Goal: Task Accomplishment & Management: Complete application form

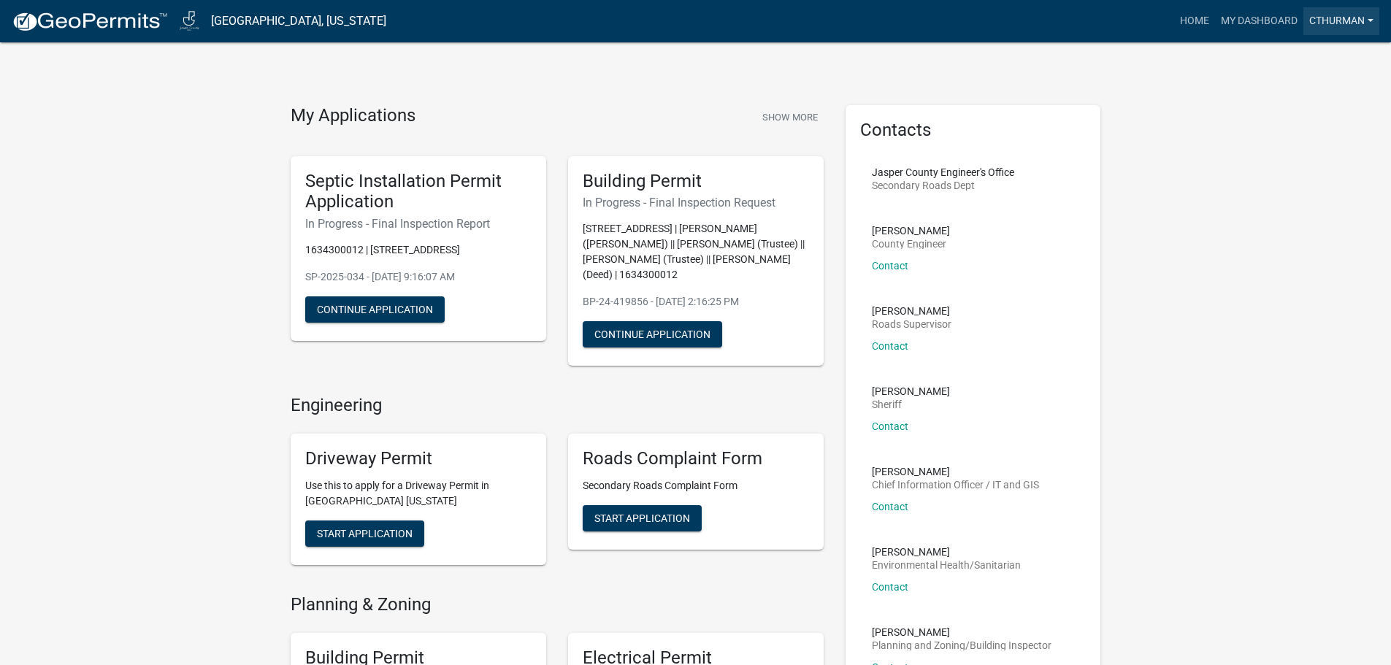
click at [1335, 18] on link "Cthurman" at bounding box center [1342, 21] width 76 height 28
click at [797, 120] on button "Show More" at bounding box center [790, 117] width 67 height 24
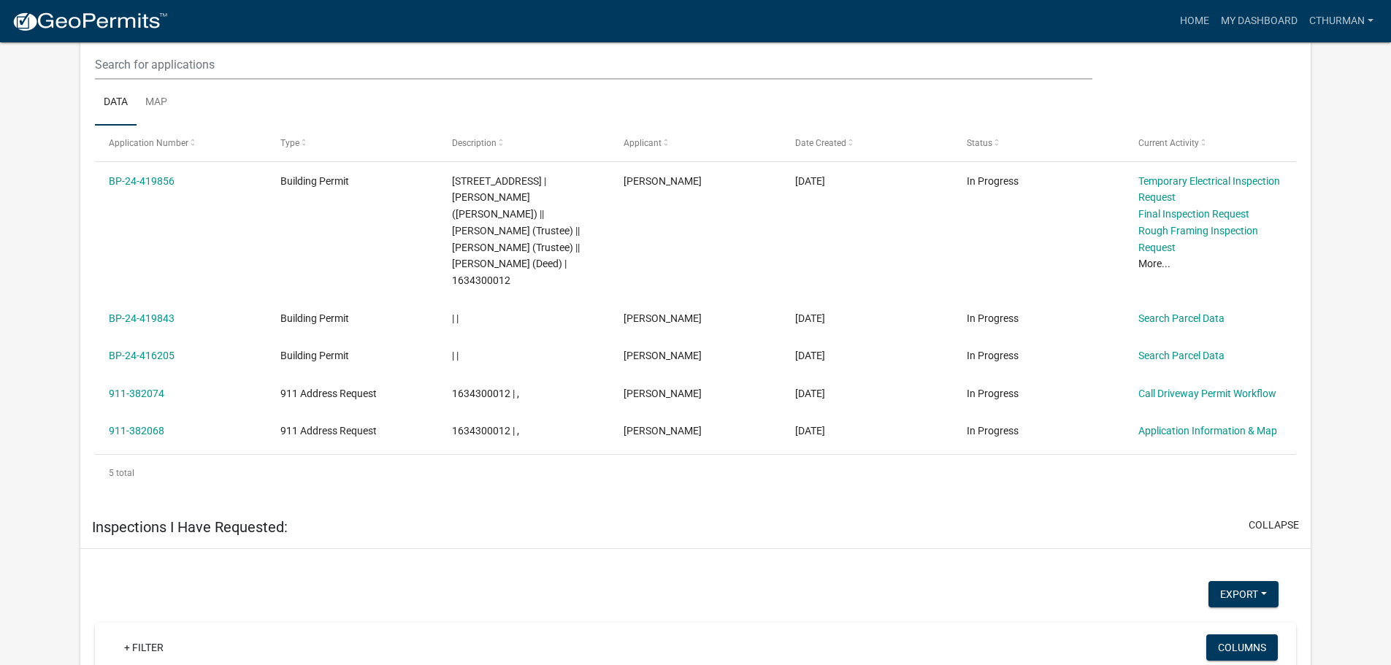
scroll to position [1020, 0]
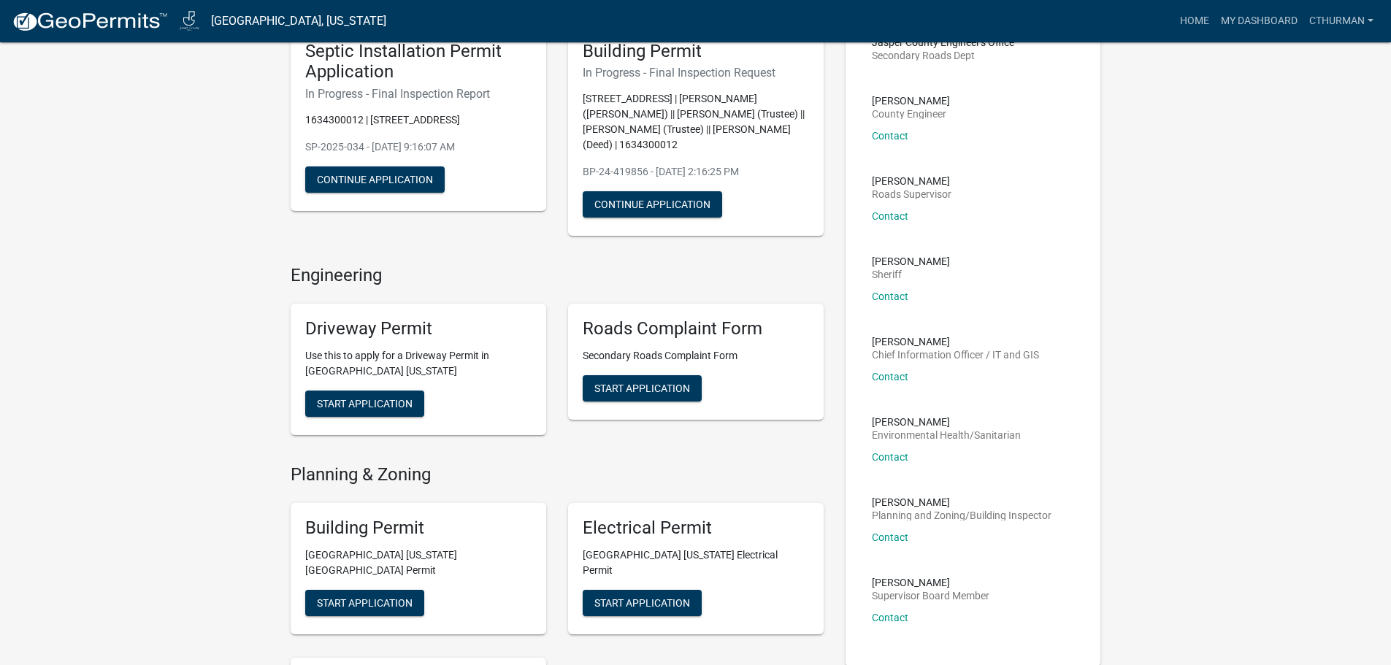
scroll to position [219, 0]
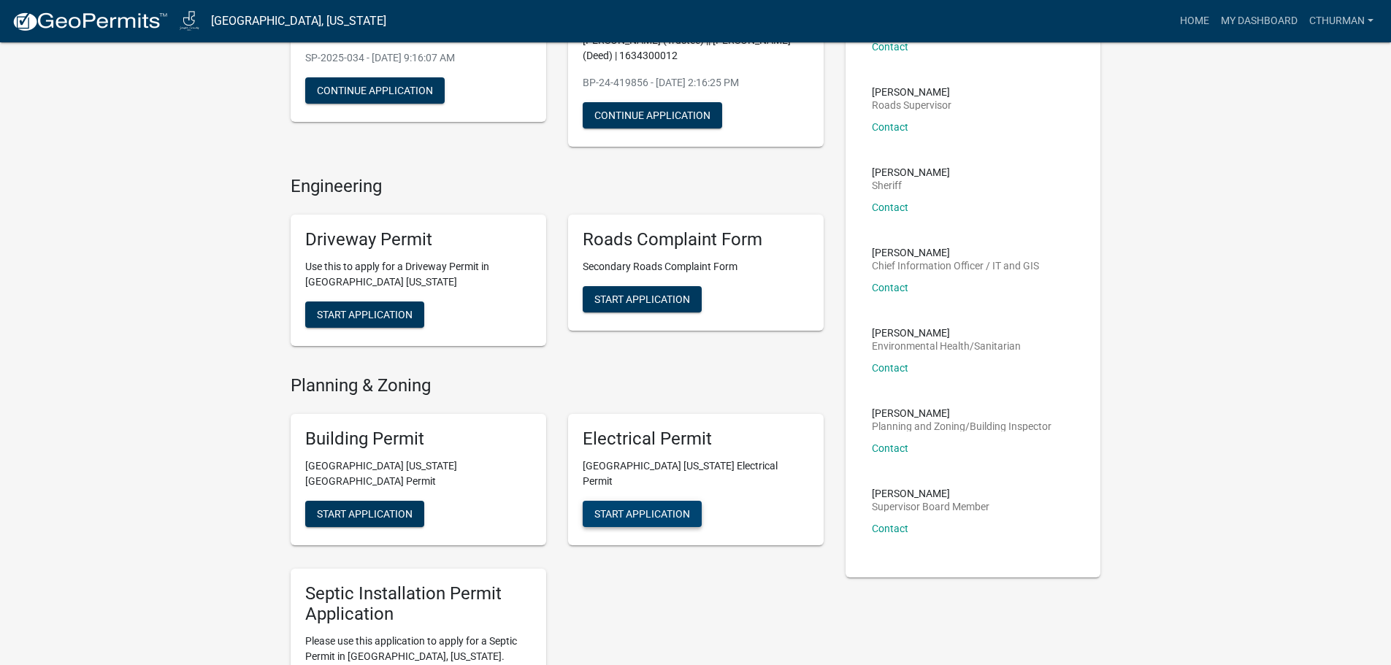
click at [637, 508] on span "Start Application" at bounding box center [642, 514] width 96 height 12
